Goal: Transaction & Acquisition: Purchase product/service

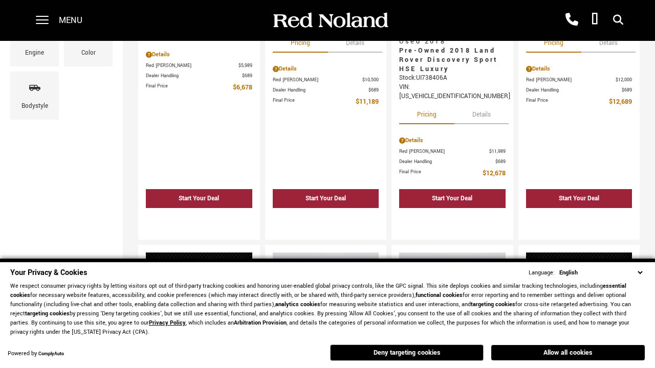
scroll to position [6, 0]
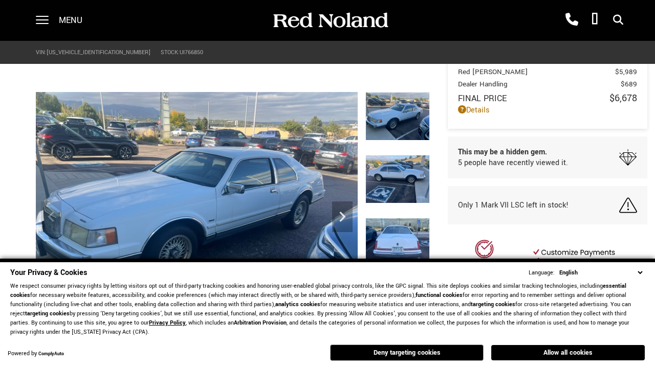
scroll to position [476, 0]
